Goal: Information Seeking & Learning: Learn about a topic

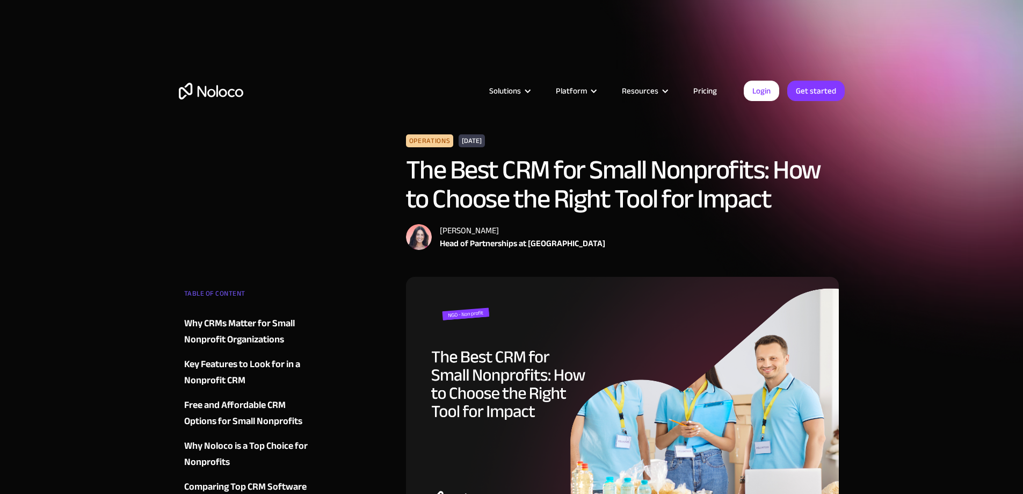
click at [525, 176] on h1 "The Best CRM for Small Nonprofits: How to Choose the Right Tool for Impact" at bounding box center [623, 184] width 434 height 58
click at [517, 174] on h1 "The Best CRM for Small Nonprofits: How to Choose the Right Tool for Impact" at bounding box center [623, 184] width 434 height 58
click at [519, 175] on h1 "The Best CRM for Small Nonprofits: How to Choose the Right Tool for Impact" at bounding box center [623, 184] width 434 height 58
click at [610, 208] on h1 "The Best CRM for Small Nonprofits: How to Choose the Right Tool for Impact" at bounding box center [623, 184] width 434 height 58
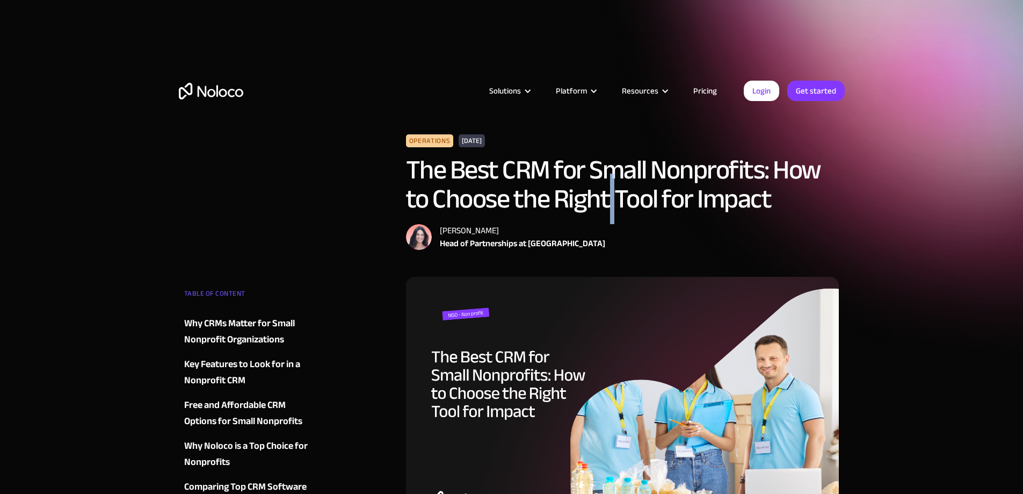
click at [610, 208] on h1 "The Best CRM for Small Nonprofits: How to Choose the Right Tool for Impact" at bounding box center [623, 184] width 434 height 58
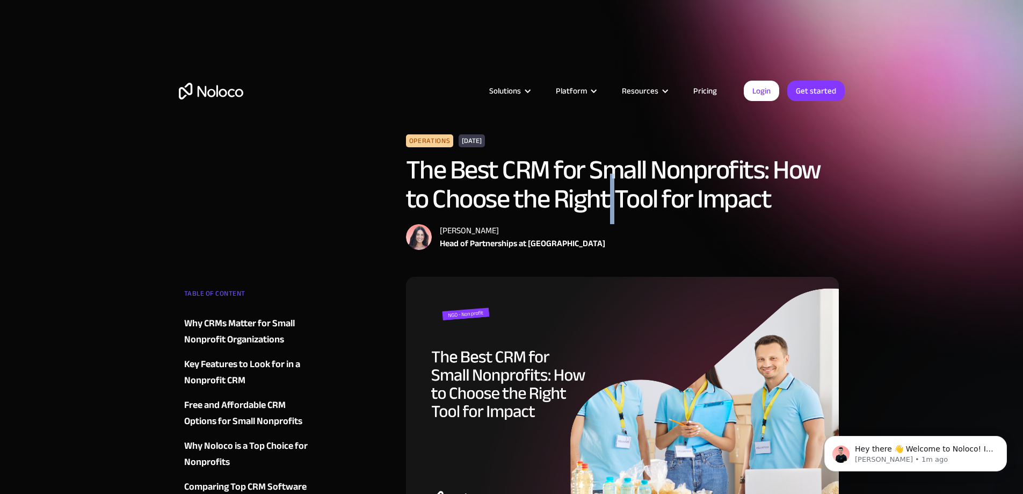
click at [224, 403] on div "Free and Affordable CRM Options for Small Nonprofits" at bounding box center [249, 413] width 130 height 32
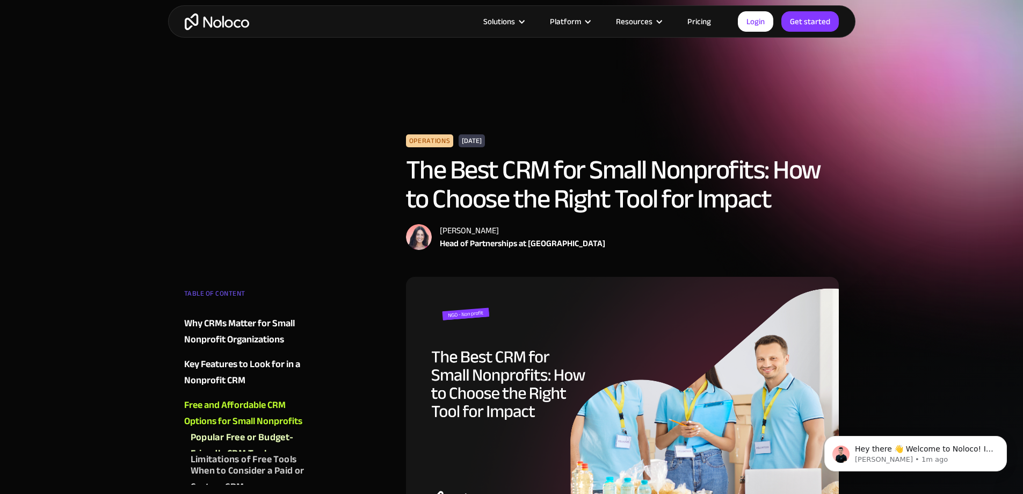
scroll to position [1608, 0]
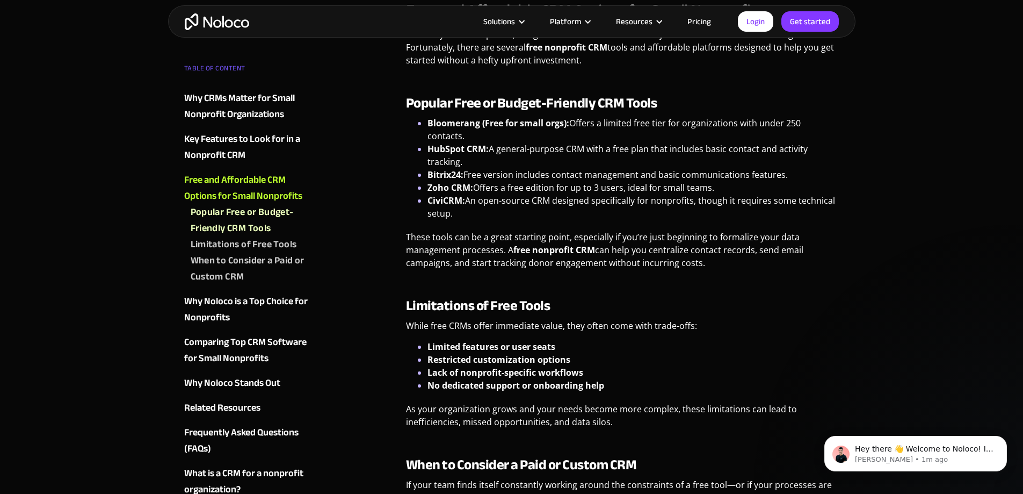
click at [434, 124] on strong "Bloomerang (Free for small orgs):" at bounding box center [499, 123] width 142 height 12
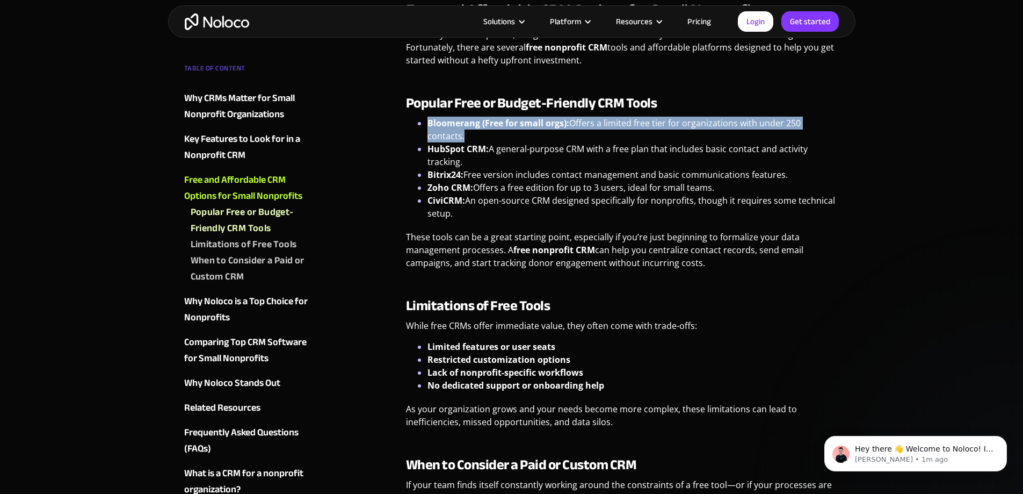
click at [434, 124] on strong "Bloomerang (Free for small orgs):" at bounding box center [499, 123] width 142 height 12
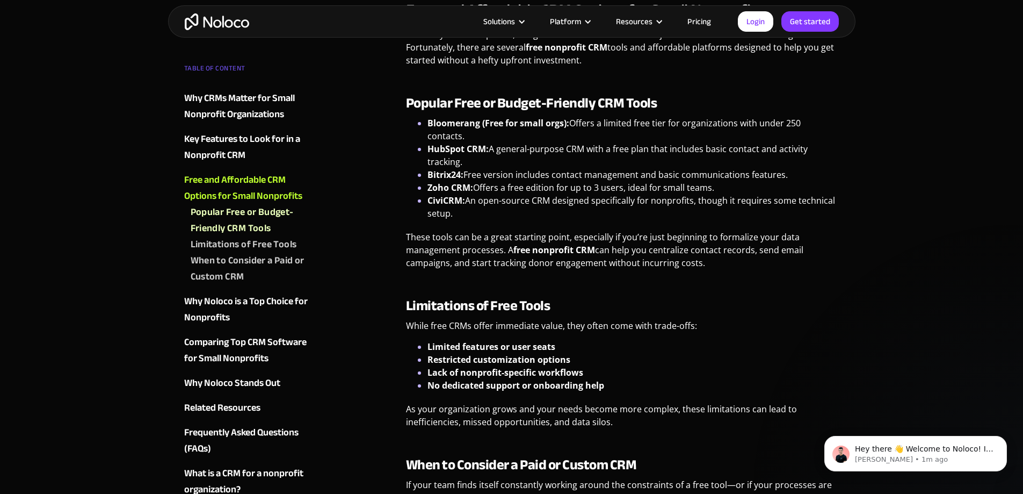
click at [579, 181] on li "Zoho CRM: Offers a free edition for up to 3 users, ideal for small teams." at bounding box center [634, 187] width 412 height 13
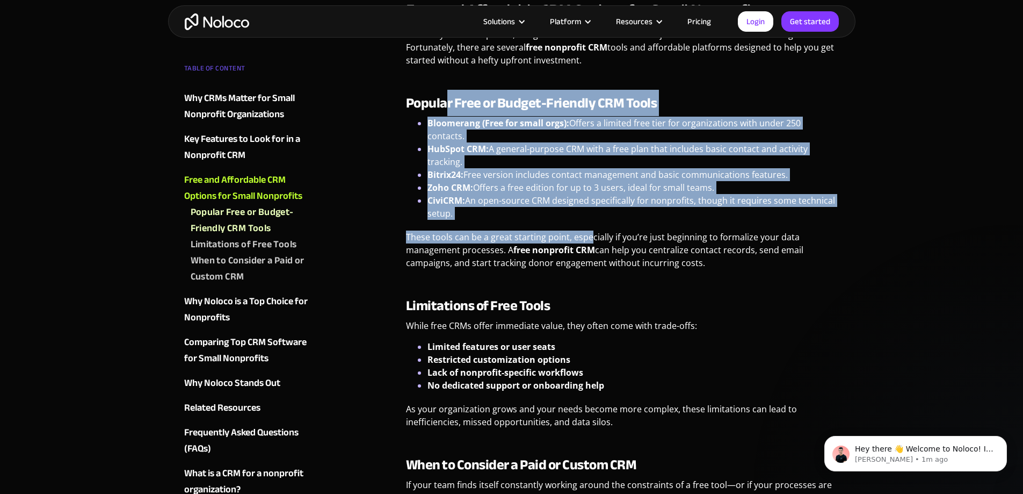
drag, startPoint x: 588, startPoint y: 211, endPoint x: 445, endPoint y: 115, distance: 172.4
click at [445, 115] on div "Popular Free or Budget-Friendly CRM Tools Bloomerang (Free for small orgs): Off…" at bounding box center [623, 186] width 434 height 182
click at [445, 115] on strong "Popular Free or Budget-Friendly CRM Tools" at bounding box center [531, 103] width 251 height 26
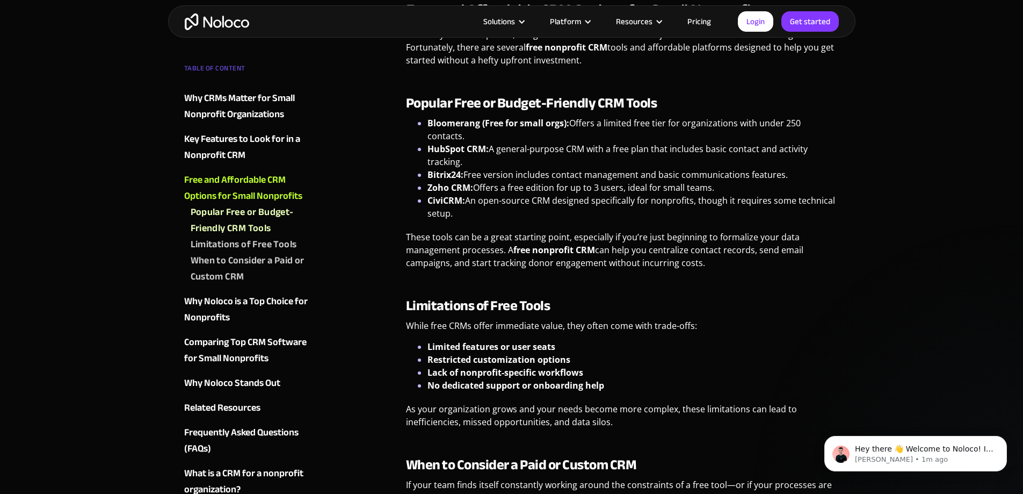
click at [518, 194] on li "CiviCRM: An open-source CRM designed specifically for nonprofits, though it req…" at bounding box center [634, 207] width 412 height 26
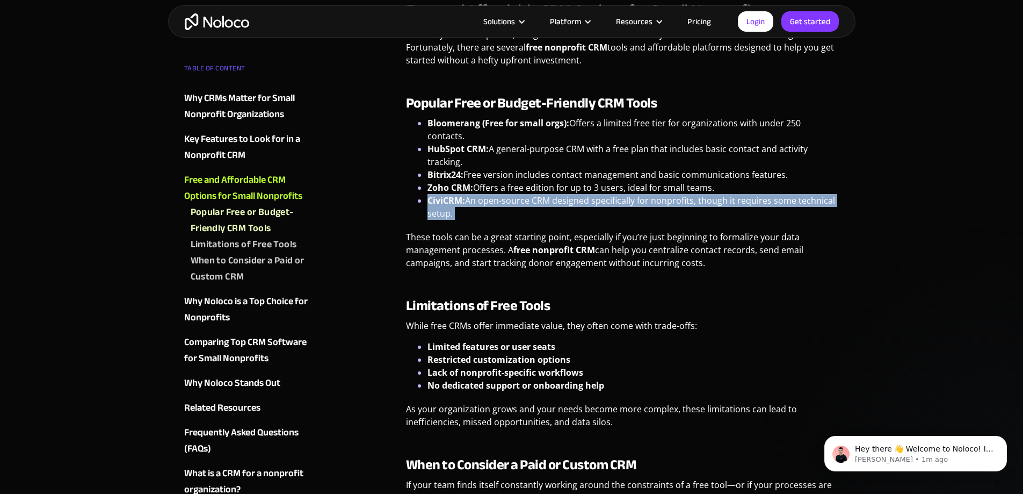
click at [518, 194] on li "CiviCRM: An open-source CRM designed specifically for nonprofits, though it req…" at bounding box center [634, 207] width 412 height 26
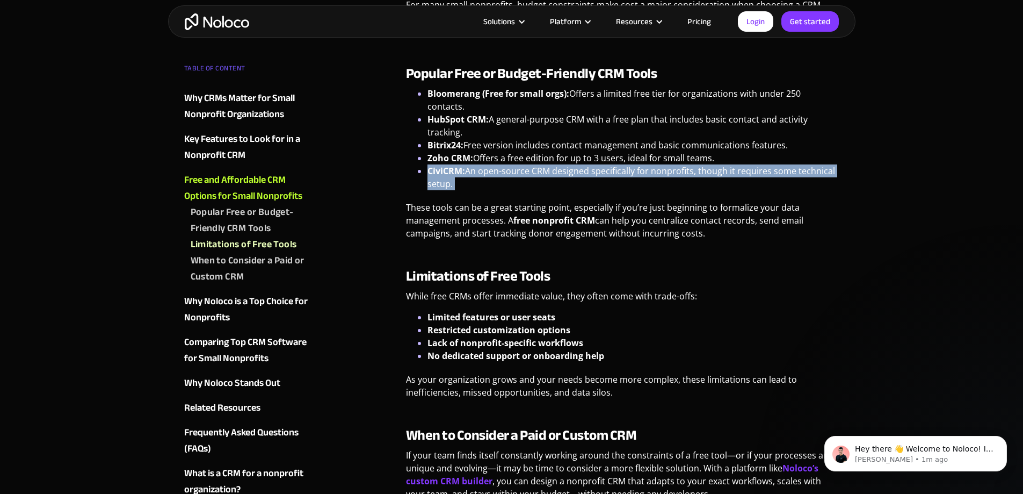
scroll to position [1715, 0]
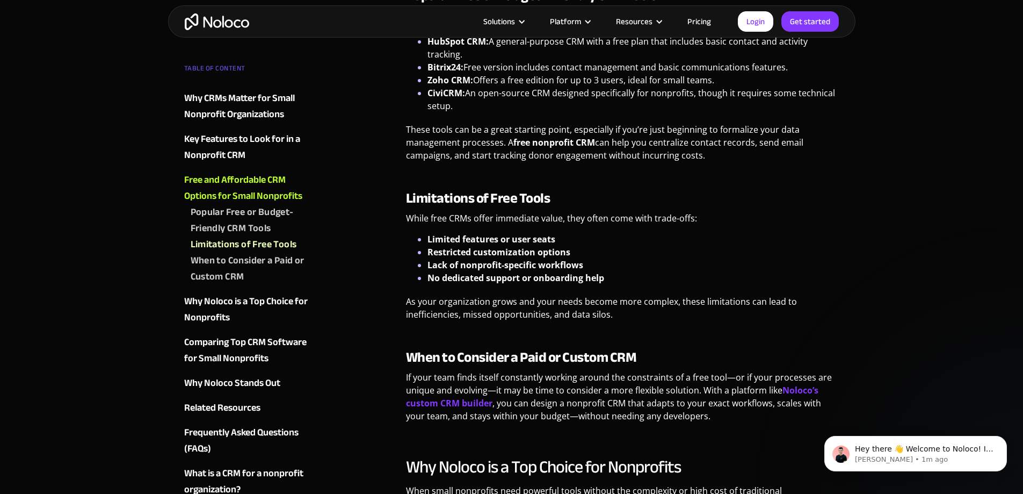
click at [546, 388] on p "If your team finds itself constantly working around the constraints of a free t…" at bounding box center [623, 401] width 434 height 60
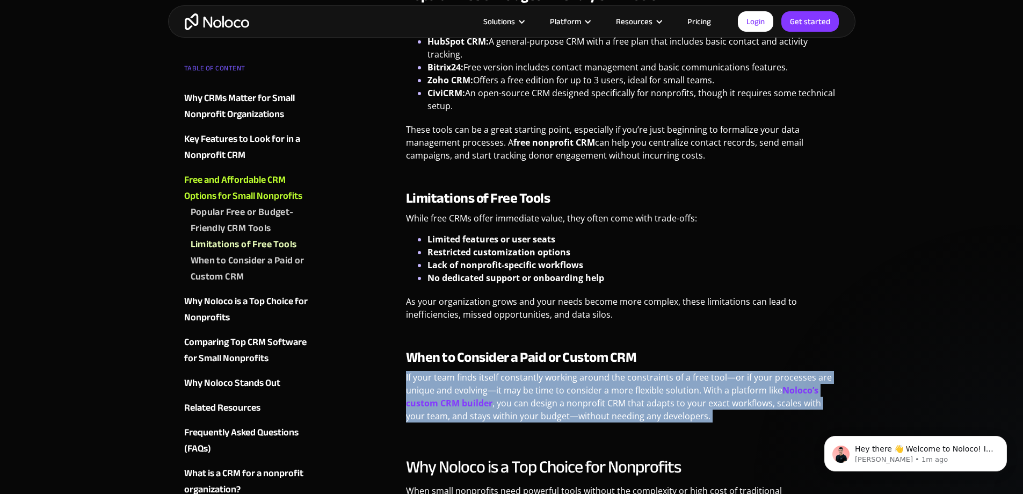
click at [546, 388] on p "If your team finds itself constantly working around the constraints of a free t…" at bounding box center [623, 401] width 434 height 60
click at [752, 398] on p "If your team finds itself constantly working around the constraints of a free t…" at bounding box center [623, 401] width 434 height 60
drag, startPoint x: 753, startPoint y: 400, endPoint x: 513, endPoint y: 334, distance: 249.0
click at [513, 349] on div "When to Consider a Paid or Custom CRM If your team finds itself constantly work…" at bounding box center [623, 389] width 434 height 81
click at [584, 382] on p "If your team finds itself constantly working around the constraints of a free t…" at bounding box center [623, 401] width 434 height 60
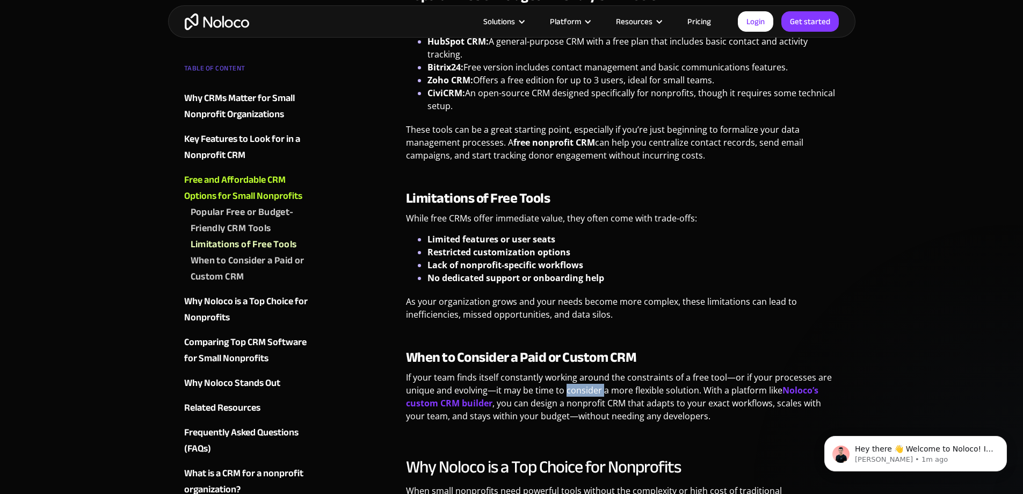
click at [584, 382] on p "If your team finds itself constantly working around the constraints of a free t…" at bounding box center [623, 401] width 434 height 60
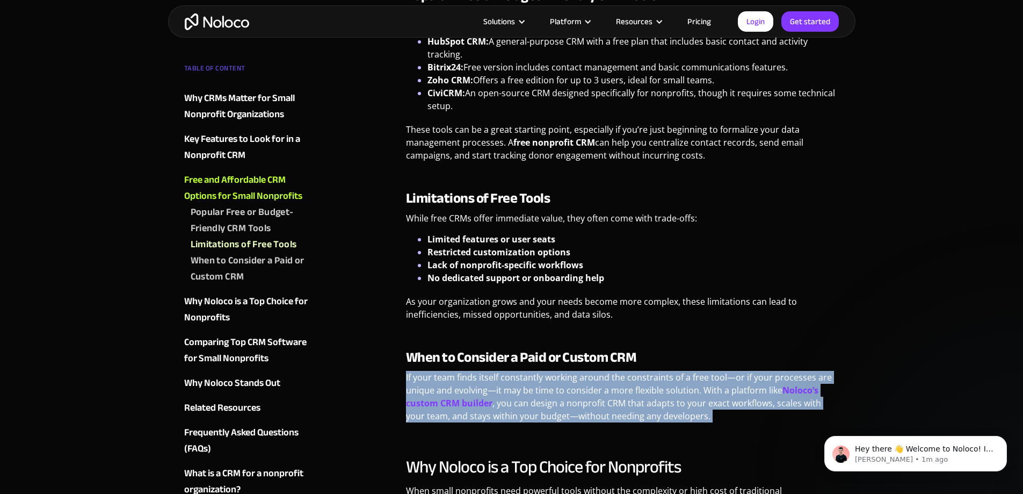
click at [584, 382] on p "If your team finds itself constantly working around the constraints of a free t…" at bounding box center [623, 401] width 434 height 60
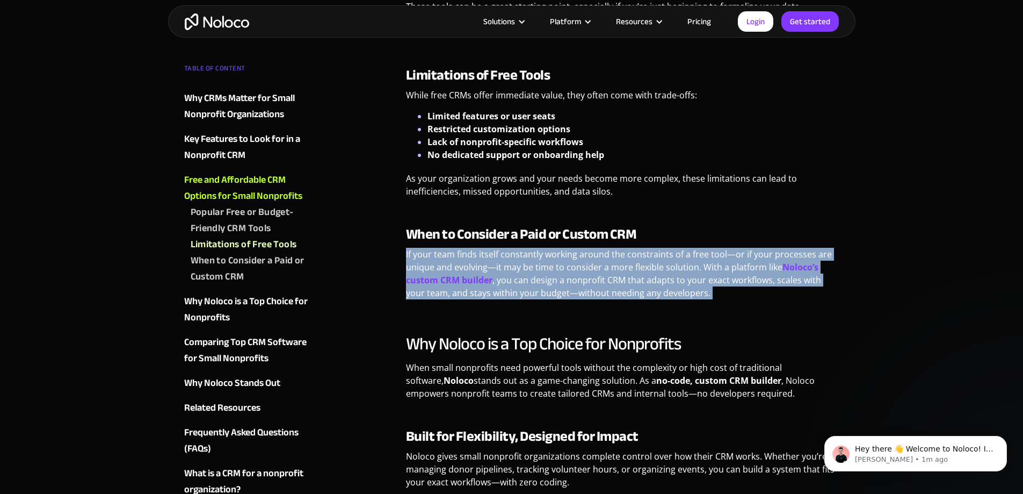
scroll to position [1876, 0]
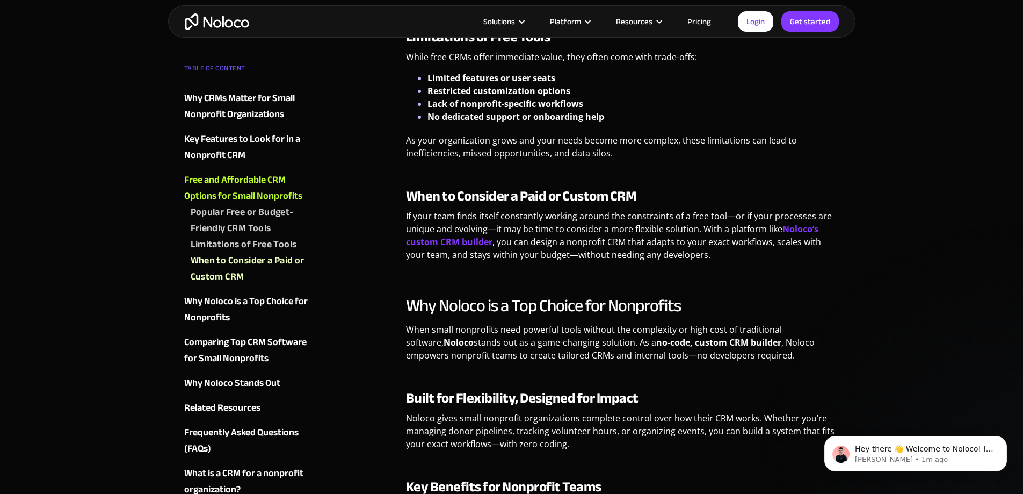
click at [557, 335] on p "When small nonprofits need powerful tools without the complexity or high cost o…" at bounding box center [623, 346] width 434 height 47
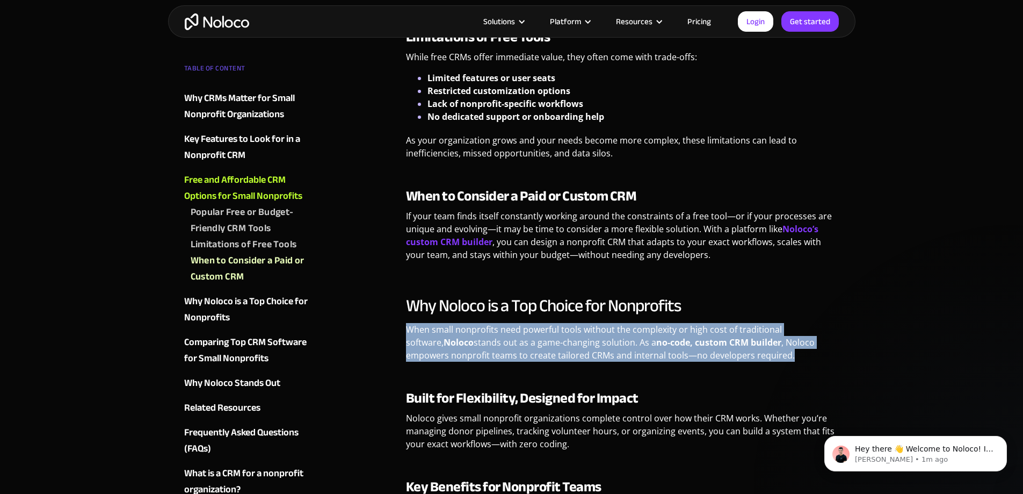
click at [557, 335] on p "When small nonprofits need powerful tools without the complexity or high cost o…" at bounding box center [623, 346] width 434 height 47
click at [774, 343] on p "When small nonprofits need powerful tools without the complexity or high cost o…" at bounding box center [623, 346] width 434 height 47
drag, startPoint x: 772, startPoint y: 343, endPoint x: 640, endPoint y: 321, distance: 134.0
click at [640, 323] on p "When small nonprofits need powerful tools without the complexity or high cost o…" at bounding box center [623, 346] width 434 height 47
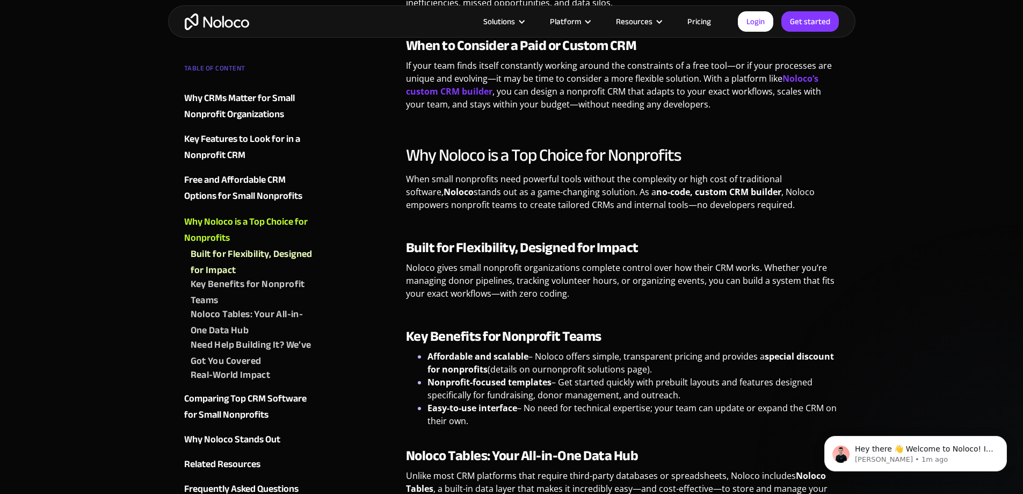
scroll to position [2038, 0]
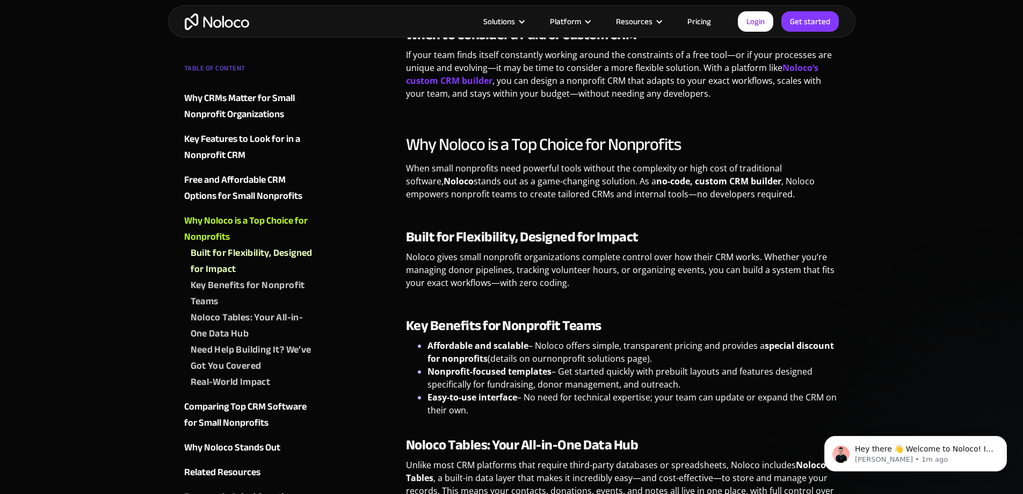
click at [702, 10] on div "Solutions Use Cases Business Types Project Management Keep track of customers, …" at bounding box center [512, 21] width 688 height 32
click at [707, 18] on link "Pricing" at bounding box center [699, 22] width 50 height 14
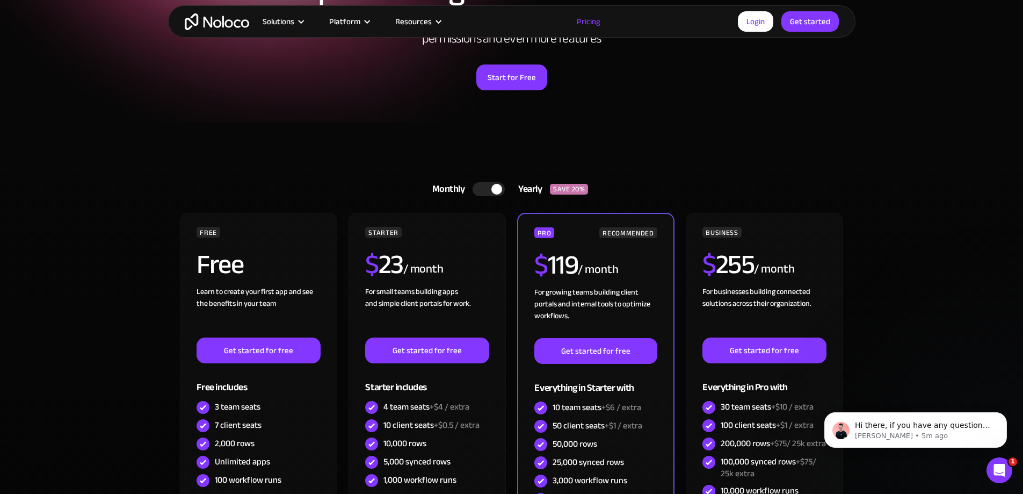
click at [260, 140] on div "Monthly Yearly SAVE 20% Monthly Yearly SAVE 20% FREE Free Learn to create your …" at bounding box center [512, 390] width 688 height 536
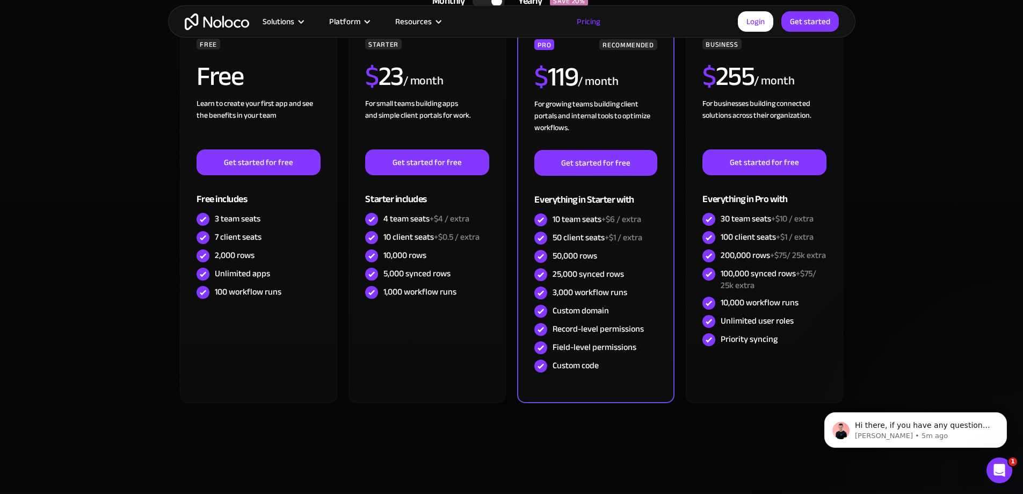
scroll to position [376, 0]
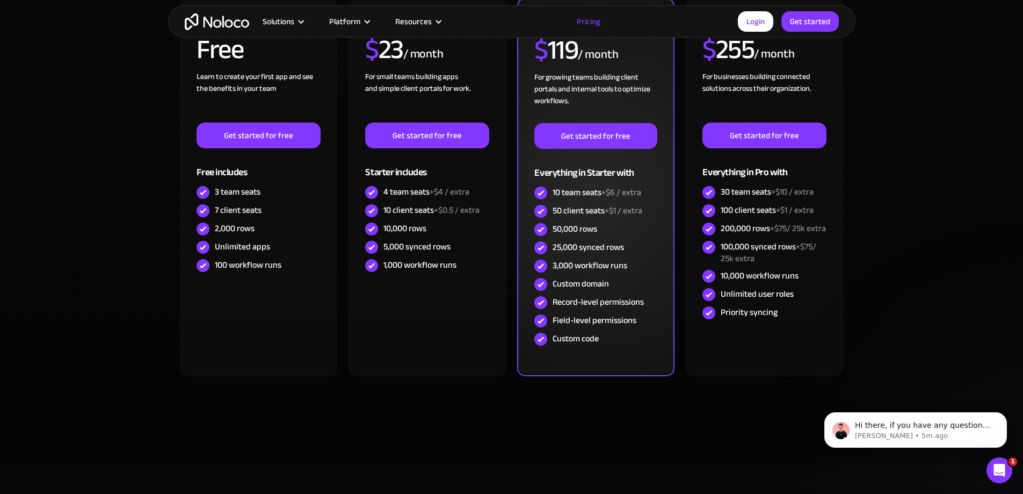
click at [575, 216] on div "50 client seats +$1 / extra" at bounding box center [598, 211] width 90 height 12
click at [609, 212] on span "+$1 / extra" at bounding box center [624, 211] width 38 height 16
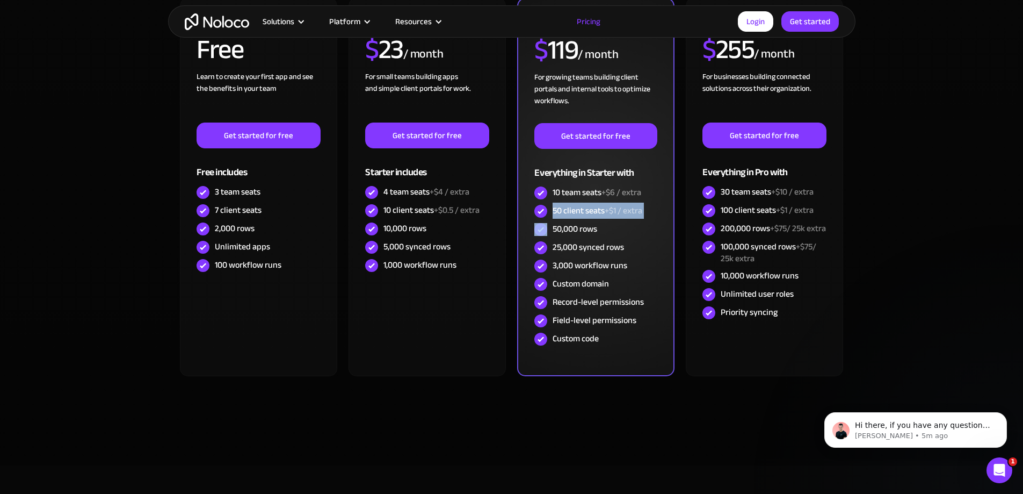
click at [609, 212] on span "+$1 / extra" at bounding box center [624, 211] width 38 height 16
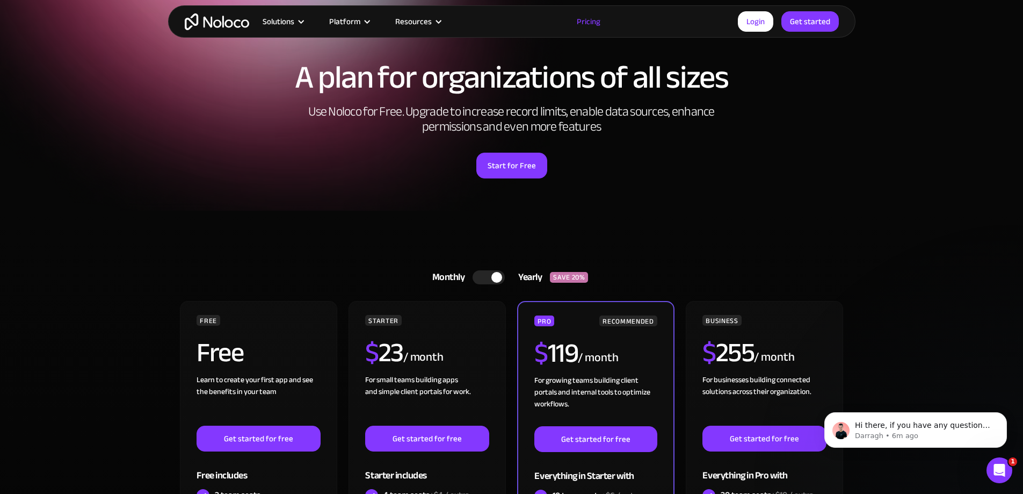
scroll to position [54, 0]
